Goal: Check status: Check status

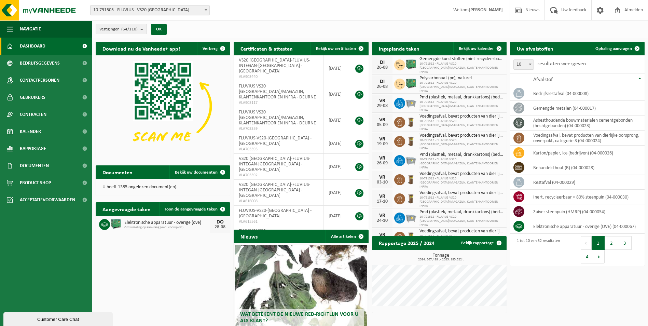
click at [176, 12] on span "10-791505 - FLUVIUS - VS20 [GEOGRAPHIC_DATA]" at bounding box center [150, 10] width 119 height 10
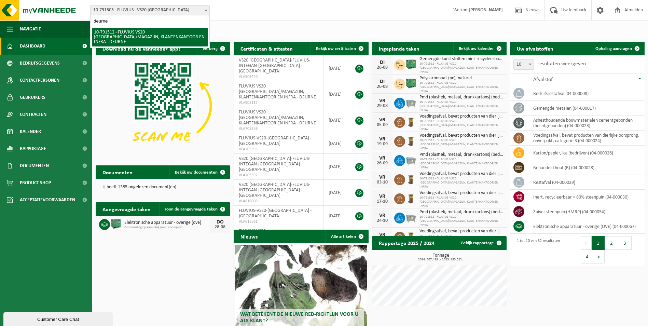
type input "deurne"
select select "30237"
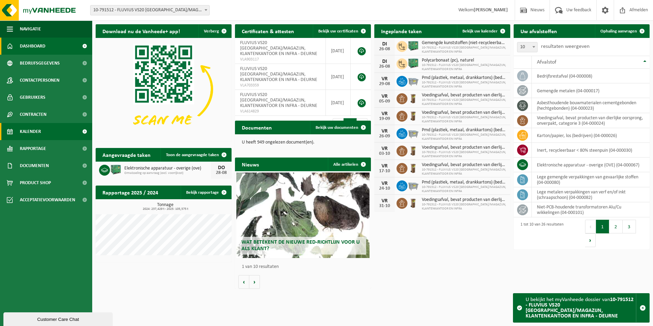
click at [52, 130] on link "Kalender" at bounding box center [46, 131] width 92 height 17
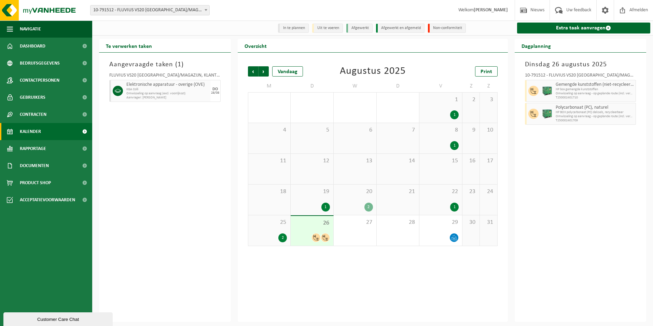
click at [317, 240] on icon at bounding box center [316, 238] width 6 height 6
click at [355, 249] on div "Vorige Volgende Vandaag Augustus 2025 Print M D W D V Z Z 28 29 30 2 31 1 1 2 3…" at bounding box center [373, 155] width 257 height 193
click at [254, 70] on span "Vorige" at bounding box center [253, 71] width 10 height 10
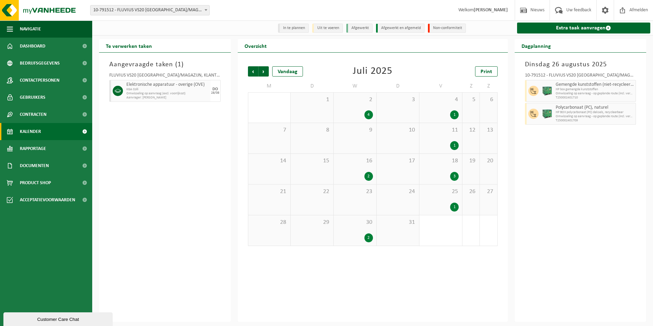
click at [254, 70] on span "Vorige" at bounding box center [253, 71] width 10 height 10
click at [269, 69] on div "Vorige Volgende Vandaag" at bounding box center [282, 71] width 68 height 10
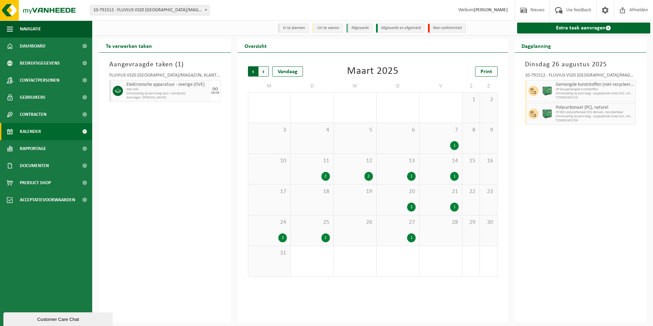
click at [267, 69] on span "Volgende" at bounding box center [264, 71] width 10 height 10
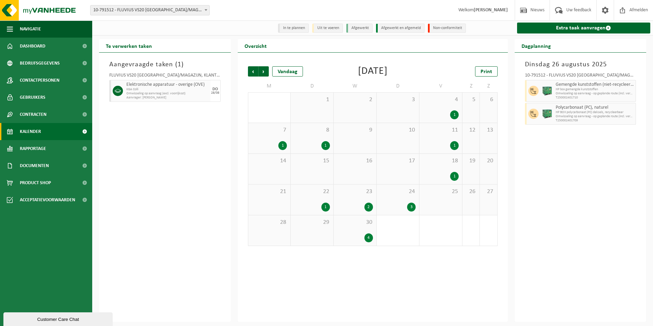
click at [267, 69] on span "Volgende" at bounding box center [264, 71] width 10 height 10
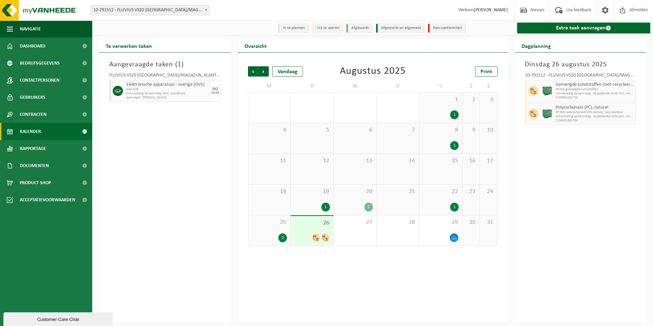
click at [267, 69] on span "Volgende" at bounding box center [264, 71] width 10 height 10
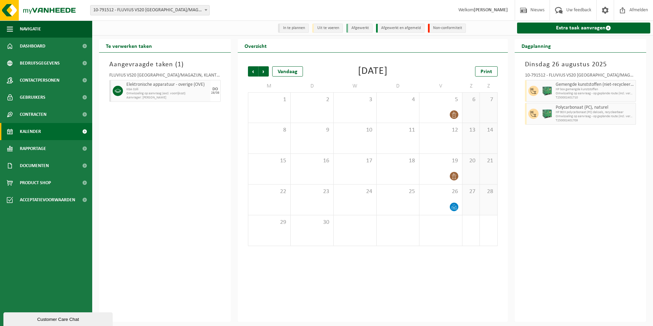
click at [267, 69] on span "Volgende" at bounding box center [264, 71] width 10 height 10
click at [351, 12] on div "Vestiging: 10-791505 - FLUVIUS - VS20 ANTWERPEN 10-794279 - FLUVIUS - VS 20 ANT…" at bounding box center [326, 10] width 653 height 21
